Goal: Find specific page/section: Find specific page/section

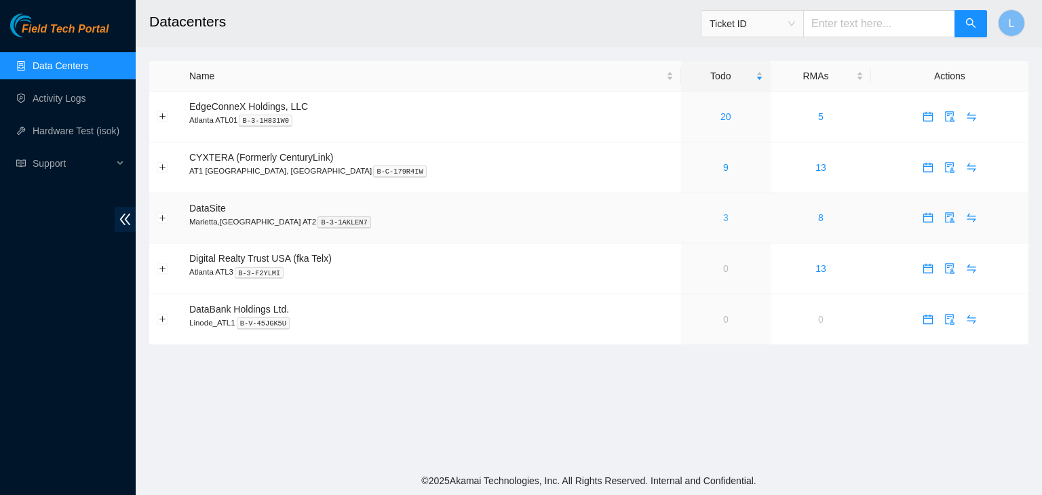
click at [723, 220] on link "3" at bounding box center [725, 217] width 5 height 11
